Goal: Information Seeking & Learning: Understand process/instructions

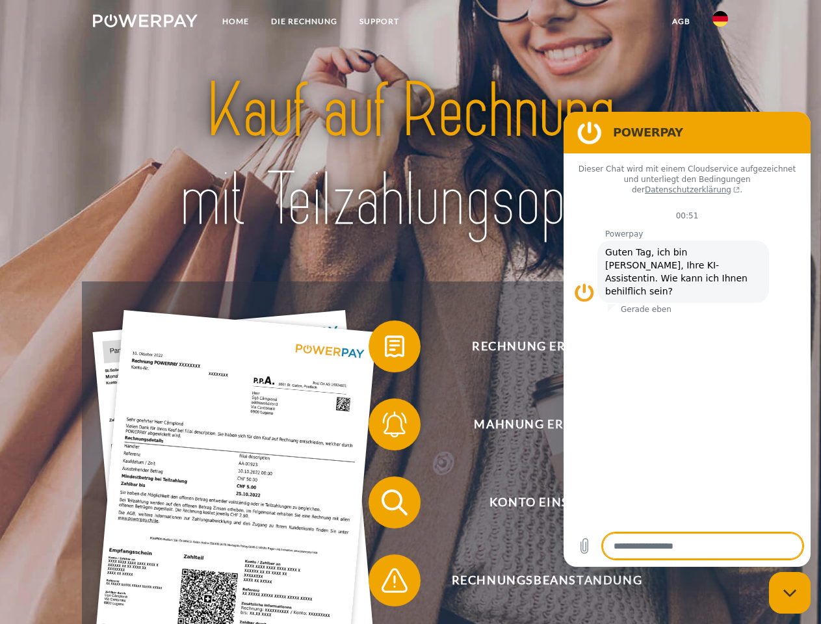
click at [145, 23] on img at bounding box center [145, 20] width 105 height 13
click at [720, 23] on img at bounding box center [720, 19] width 16 height 16
click at [681, 21] on link "agb" at bounding box center [681, 21] width 40 height 23
click at [385, 349] on span at bounding box center [375, 346] width 65 height 65
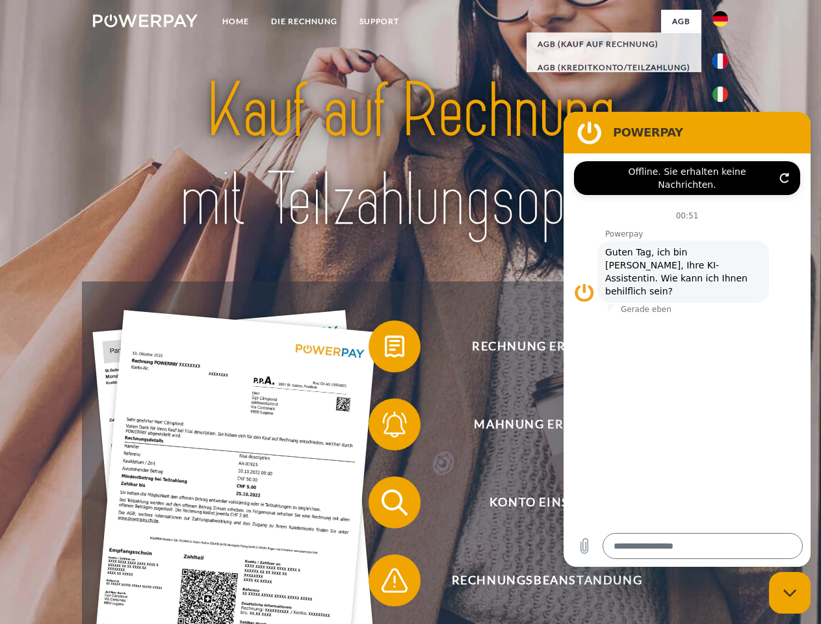
click at [385, 427] on span at bounding box center [375, 424] width 65 height 65
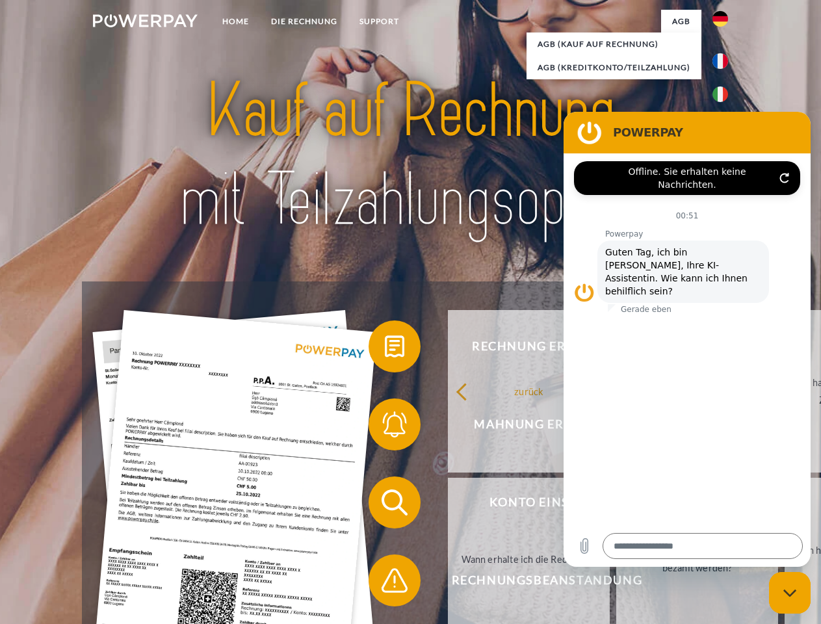
click at [616, 505] on link "Bis wann muss die Rechnung bezahlt werden?" at bounding box center [697, 559] width 162 height 163
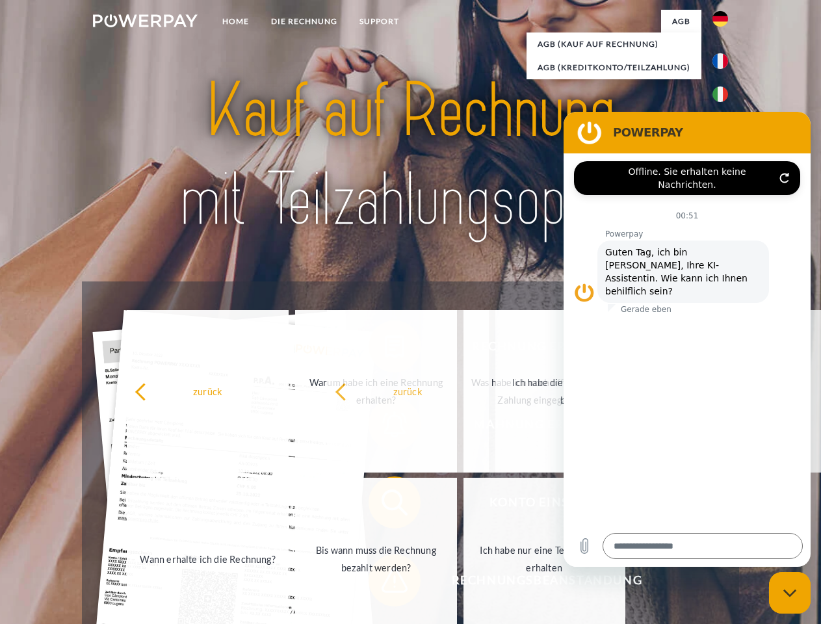
click at [385, 583] on span at bounding box center [375, 580] width 65 height 65
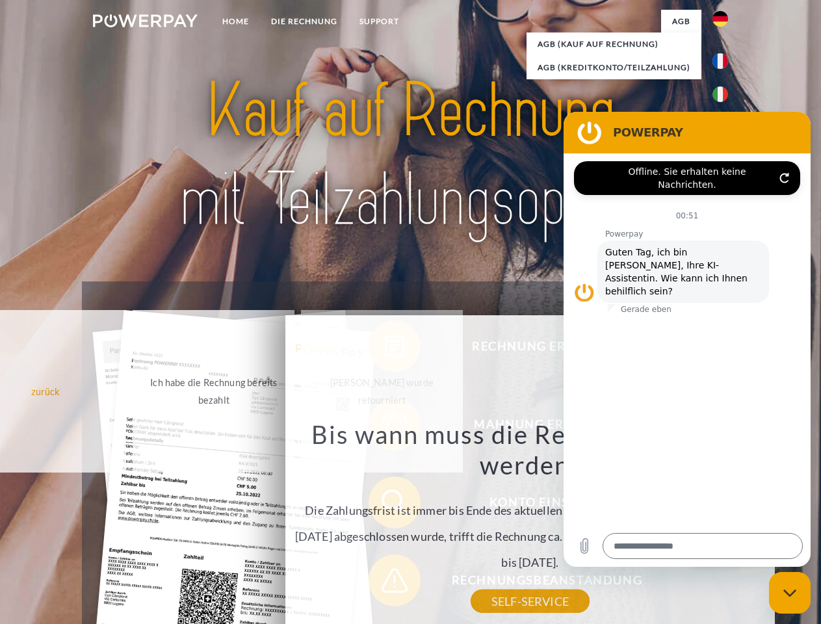
click at [790, 593] on icon "Messaging-Fenster schließen" at bounding box center [790, 593] width 14 height 8
type textarea "*"
